Goal: Find specific page/section: Find specific page/section

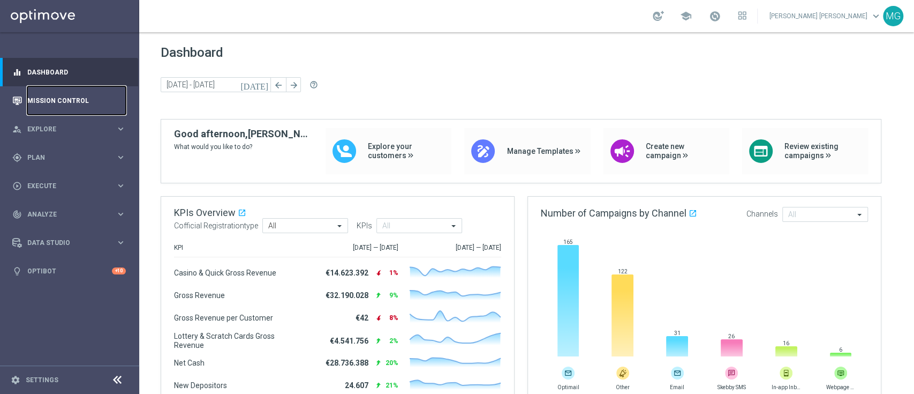
click at [64, 101] on link "Mission Control" at bounding box center [76, 100] width 99 height 28
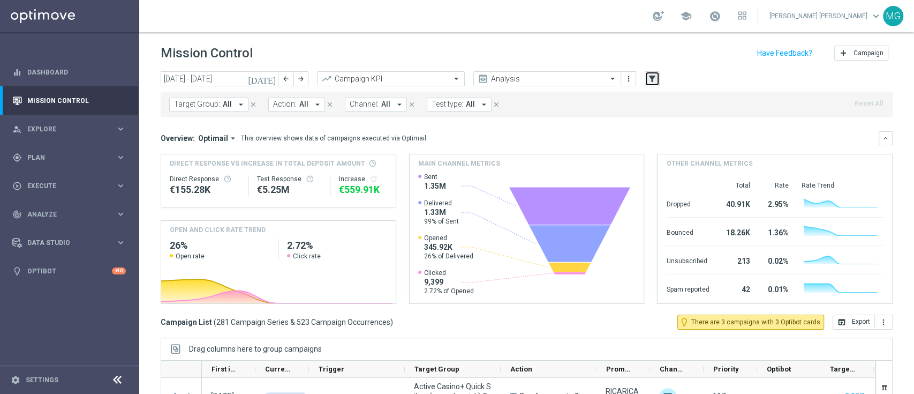
click at [654, 79] on icon "filter_alt" at bounding box center [653, 79] width 10 height 10
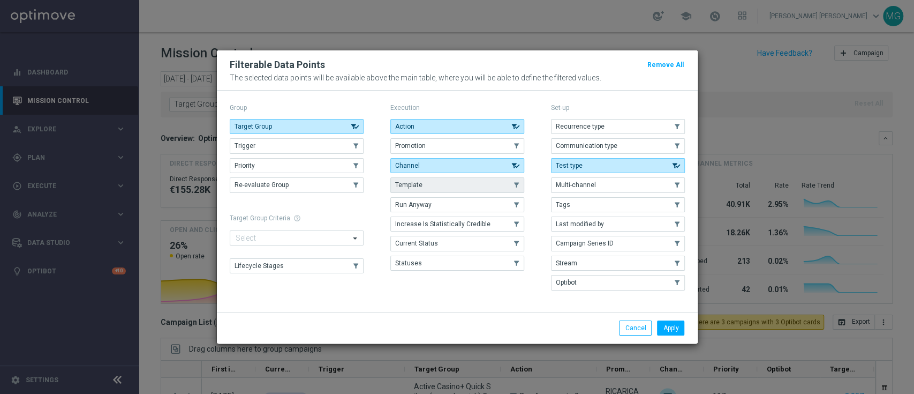
click at [457, 188] on button "Template" at bounding box center [458, 184] width 134 height 15
drag, startPoint x: 565, startPoint y: 54, endPoint x: 548, endPoint y: 66, distance: 21.4
click at [531, 58] on div "Filterable Data Points Remove All The selected data points will be available ab…" at bounding box center [457, 70] width 481 height 40
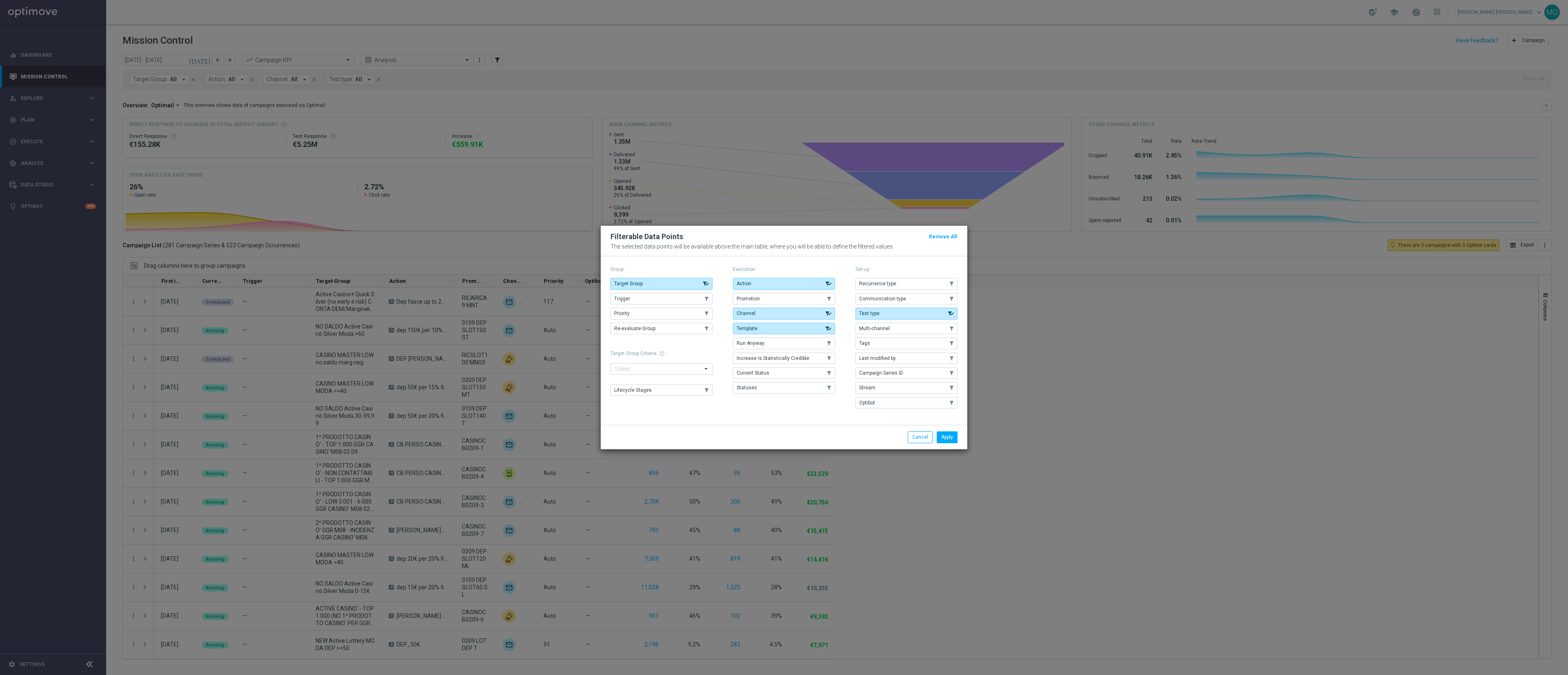
drag, startPoint x: 465, startPoint y: 94, endPoint x: 1047, endPoint y: 212, distance: 593.8
click at [697, 212] on modal-container "Filterable Data Points Remove All The selected data points will be available ab…" at bounding box center [784, 338] width 1568 height 675
